Goal: Information Seeking & Learning: Learn about a topic

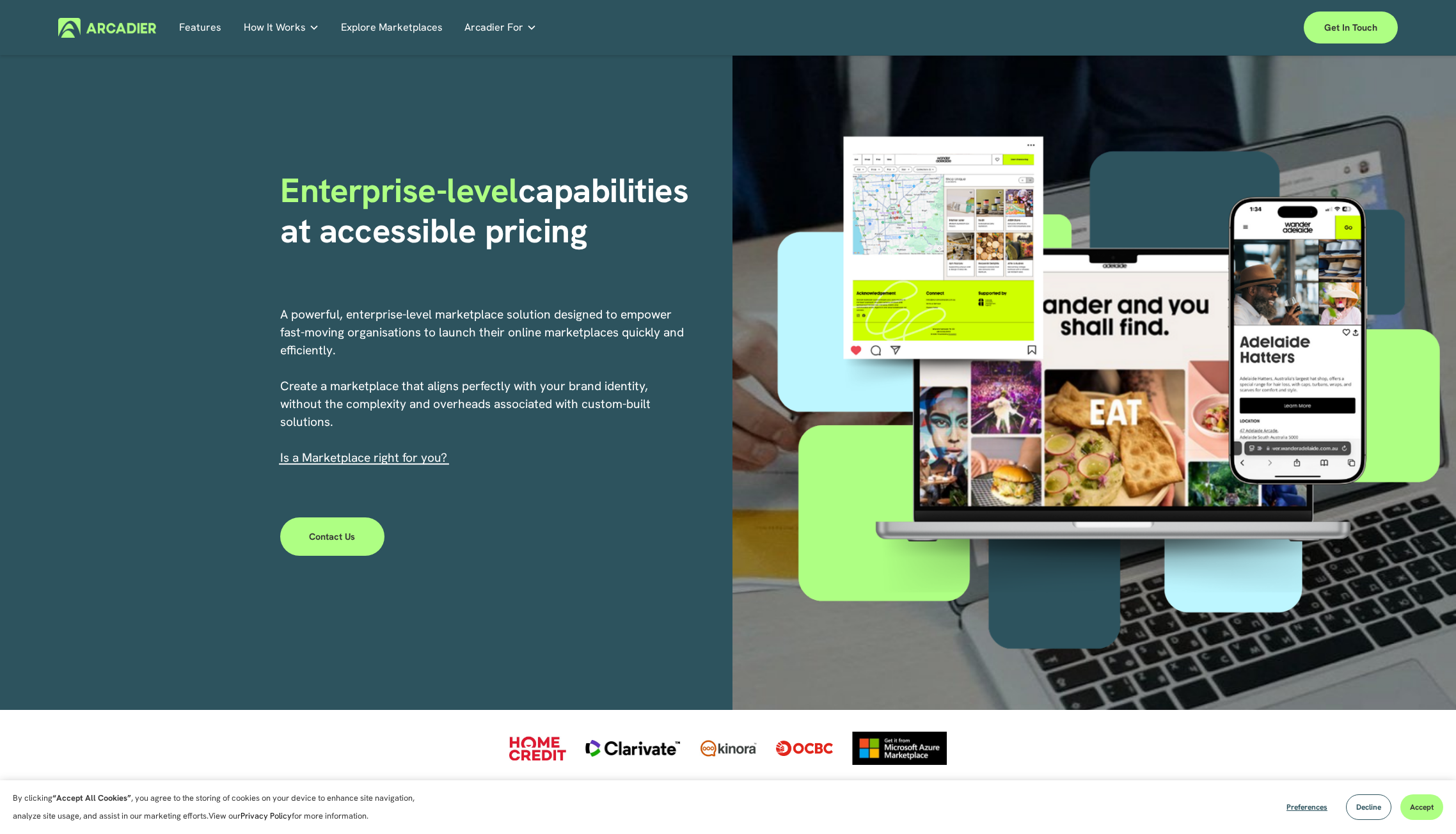
click at [357, 27] on link "Explore Marketplaces" at bounding box center [391, 28] width 102 height 20
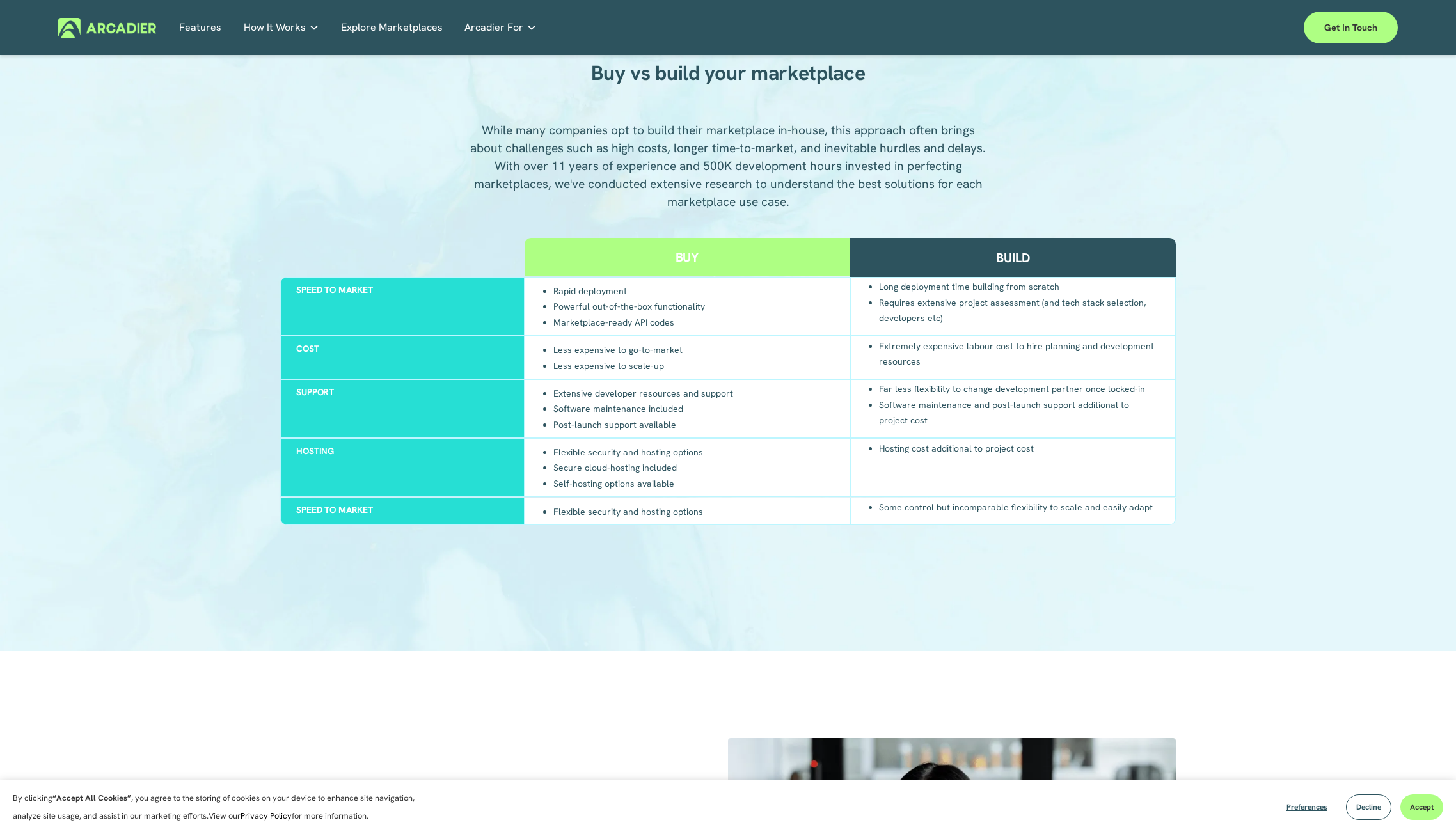
scroll to position [1215, 0]
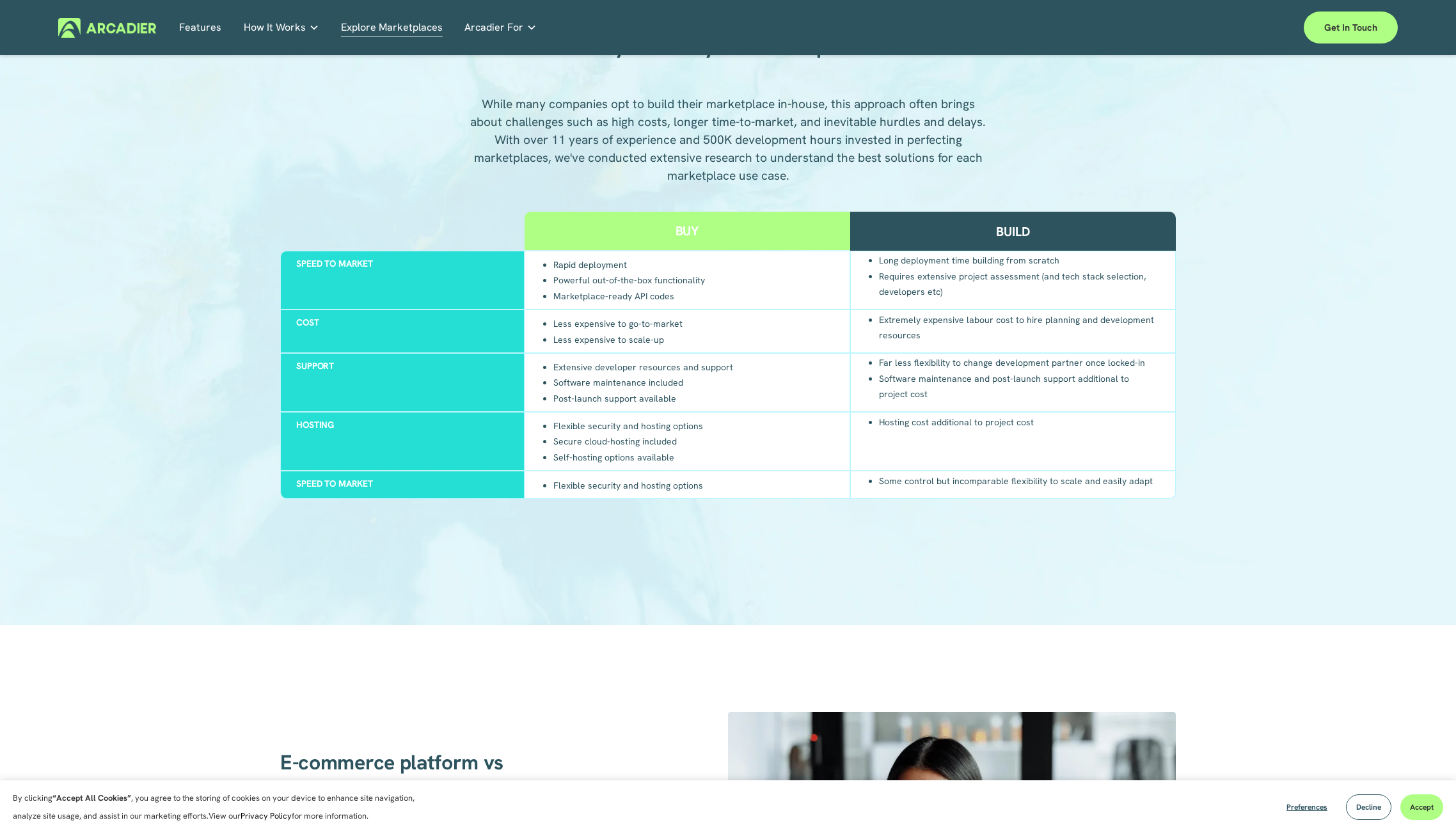
click at [473, 32] on span "Arcadier For" at bounding box center [494, 27] width 59 height 18
click at [0, 0] on link "Retail Marketplaces Whatever you are offering to your customer, we bring it all…" at bounding box center [0, 0] width 0 height 0
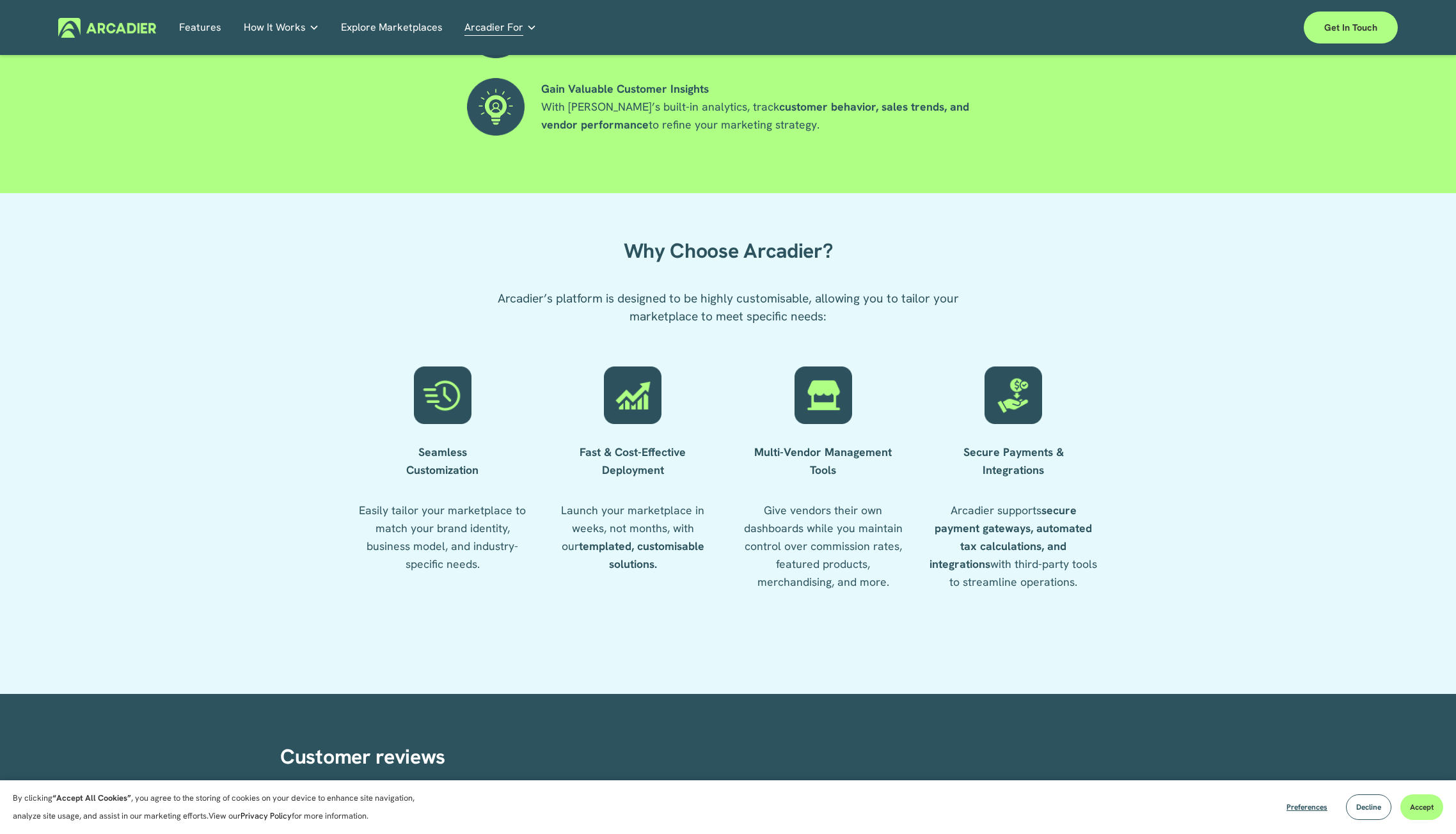
scroll to position [1322, 0]
